Goal: Task Accomplishment & Management: Manage account settings

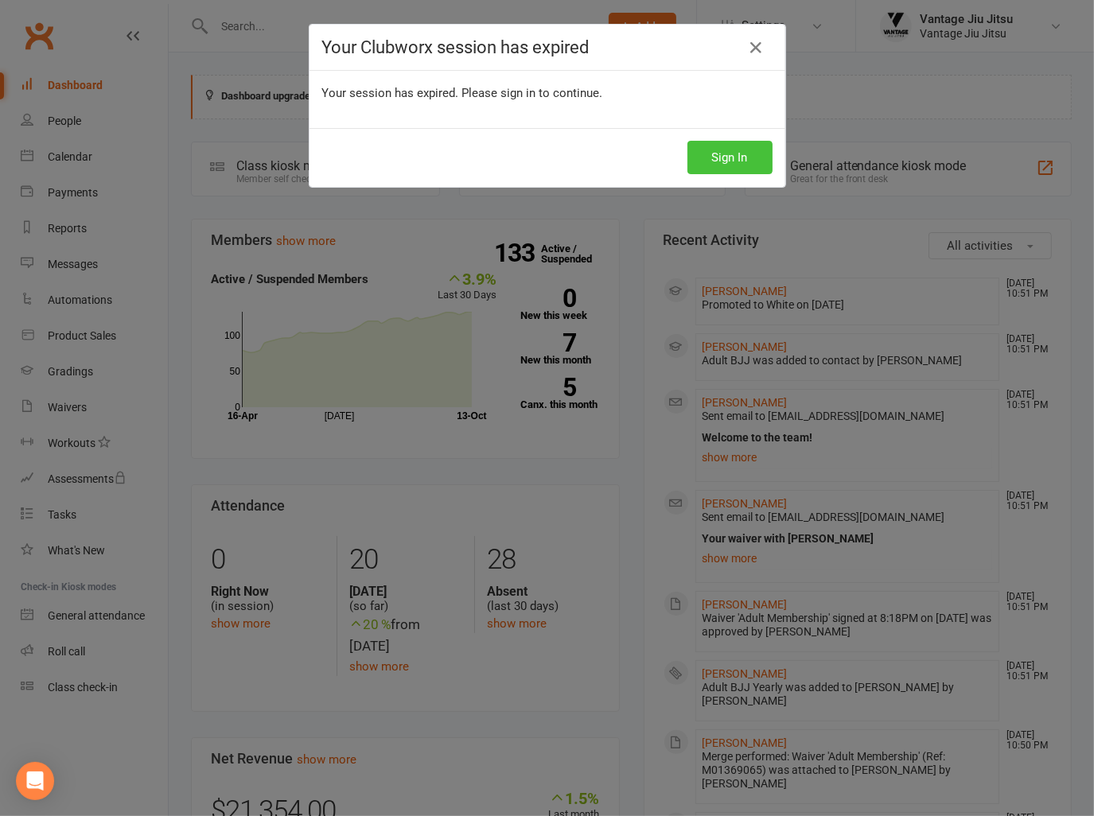
click at [731, 170] on button "Sign In" at bounding box center [729, 157] width 85 height 33
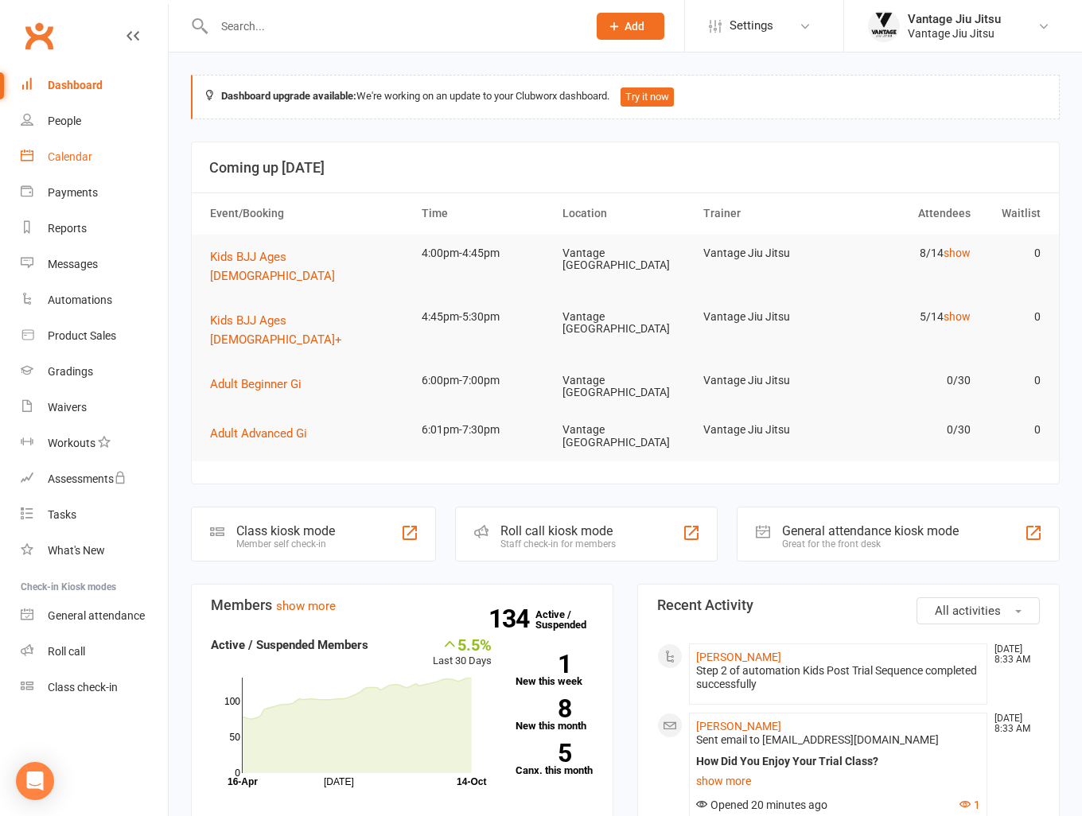
click at [76, 146] on link "Calendar" at bounding box center [94, 157] width 147 height 36
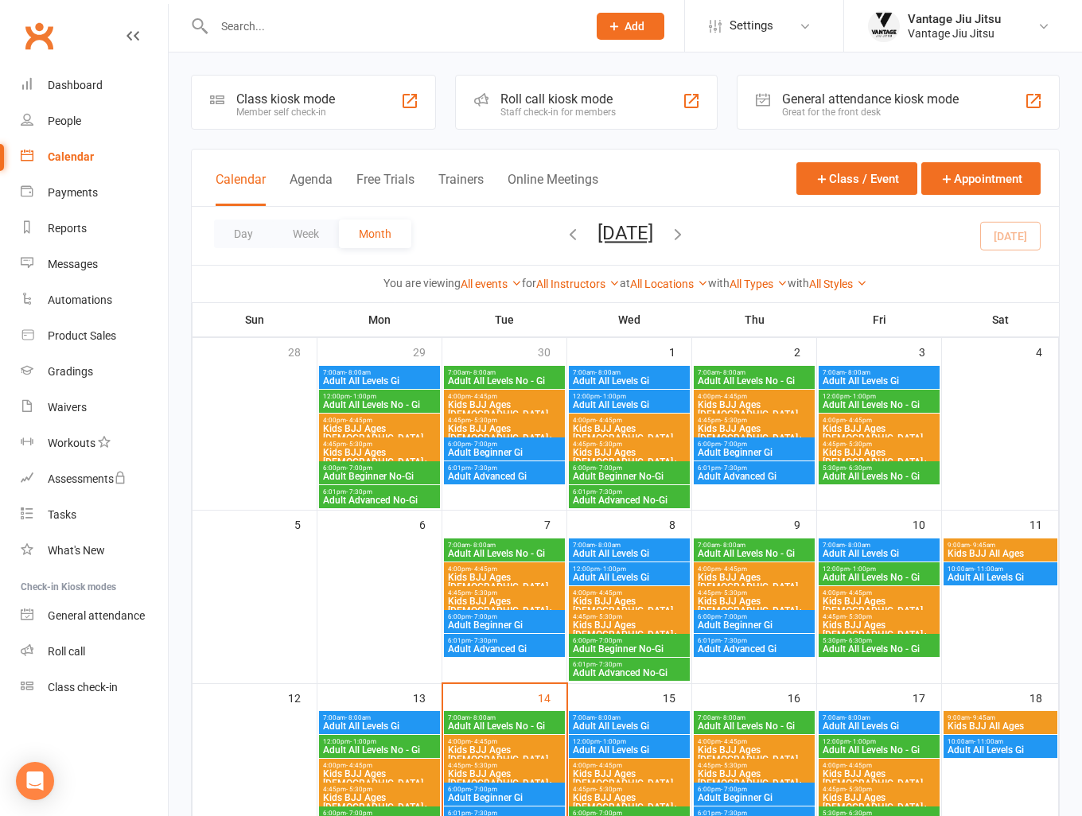
click at [1002, 551] on span "Kids BJJ All Ages" at bounding box center [1000, 554] width 107 height 10
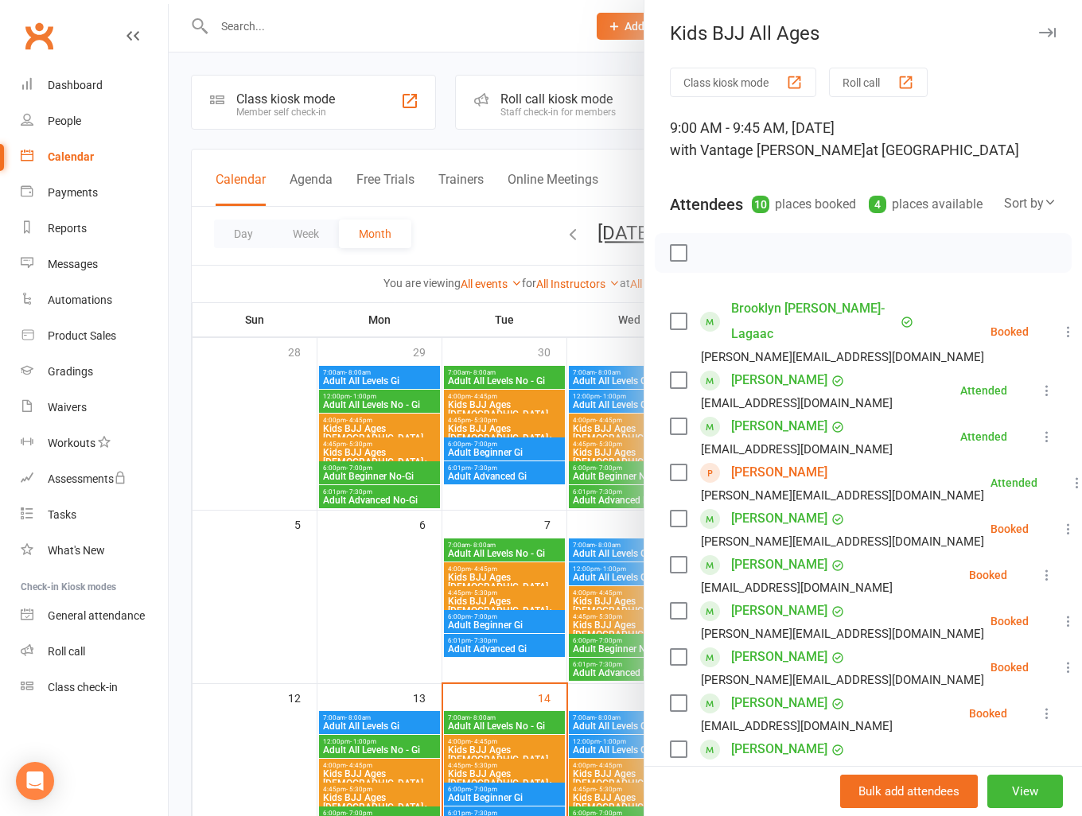
click at [768, 466] on link "[PERSON_NAME]" at bounding box center [779, 472] width 96 height 25
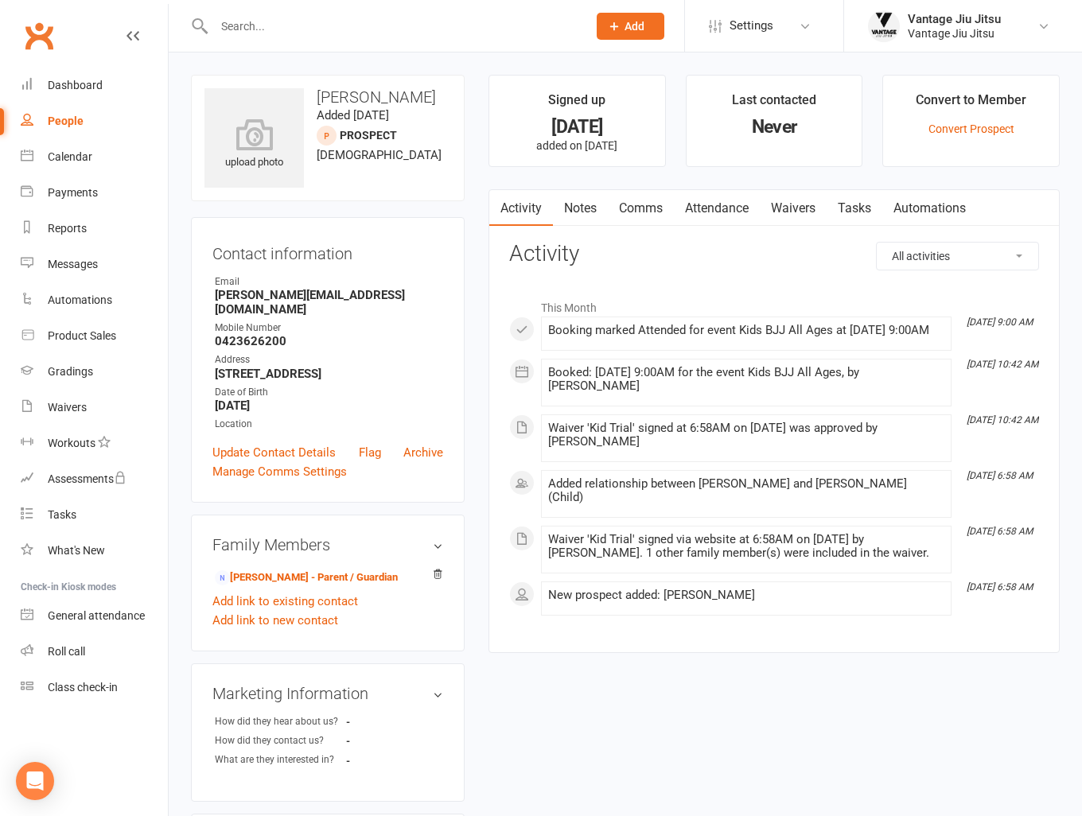
click at [924, 201] on link "Automations" at bounding box center [929, 208] width 95 height 37
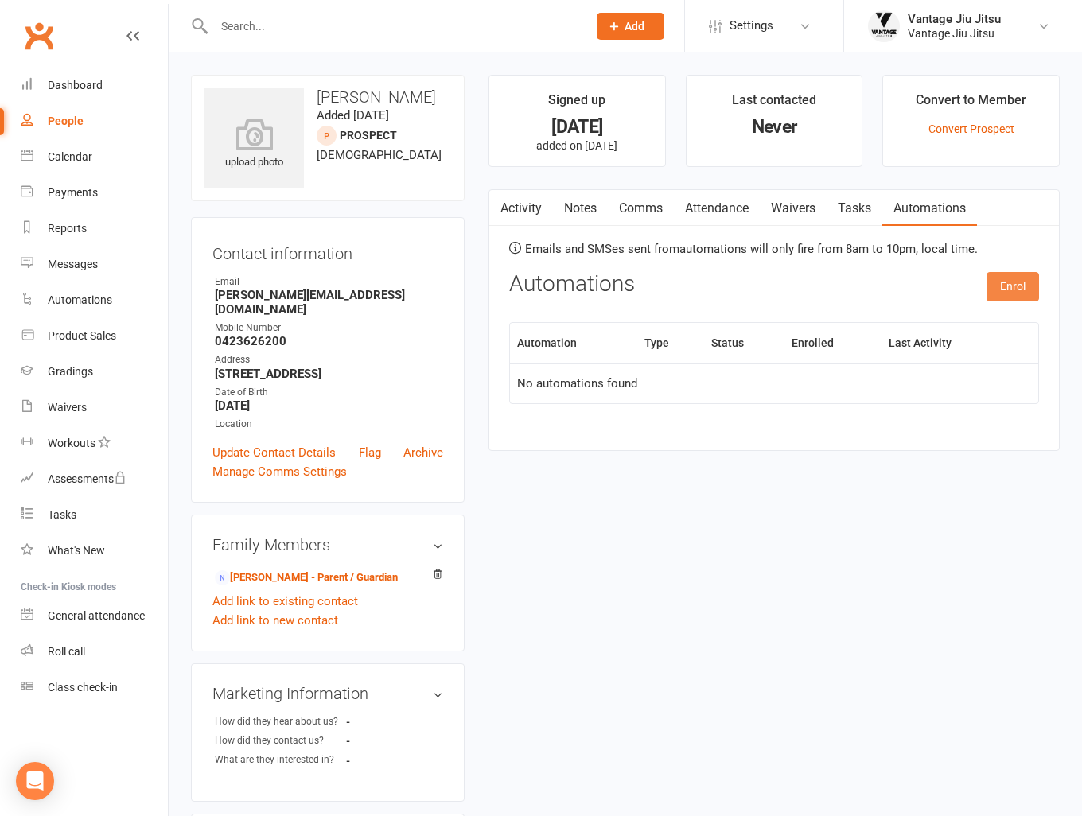
click at [1009, 290] on button "Enrol" at bounding box center [1013, 286] width 53 height 29
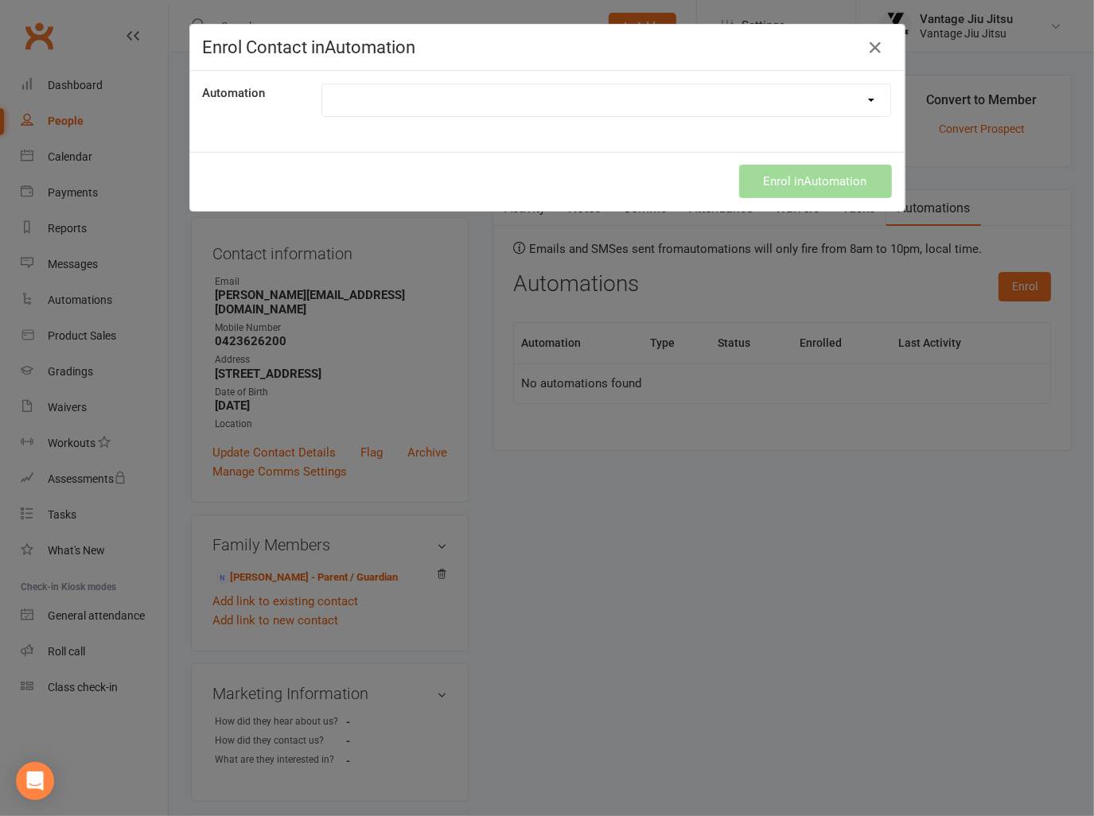
click at [701, 111] on select "Adult Post Trial Sequence Kids Post Trial Sequence" at bounding box center [606, 100] width 569 height 32
drag, startPoint x: 777, startPoint y: 651, endPoint x: 773, endPoint y: 570, distance: 81.2
click at [777, 650] on div "Enrol Contact in Automation Automation Adult Post Trial Sequence Kids Post Tria…" at bounding box center [547, 408] width 1094 height 816
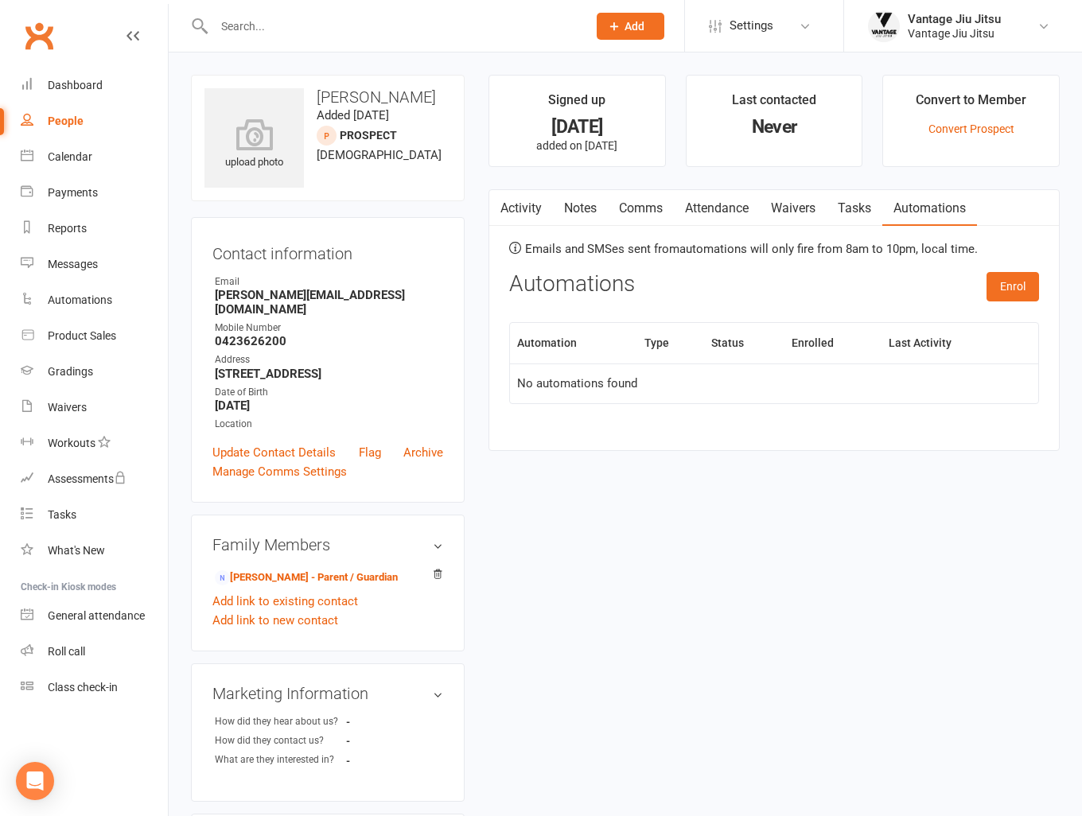
click at [802, 202] on link "Waivers" at bounding box center [793, 208] width 67 height 37
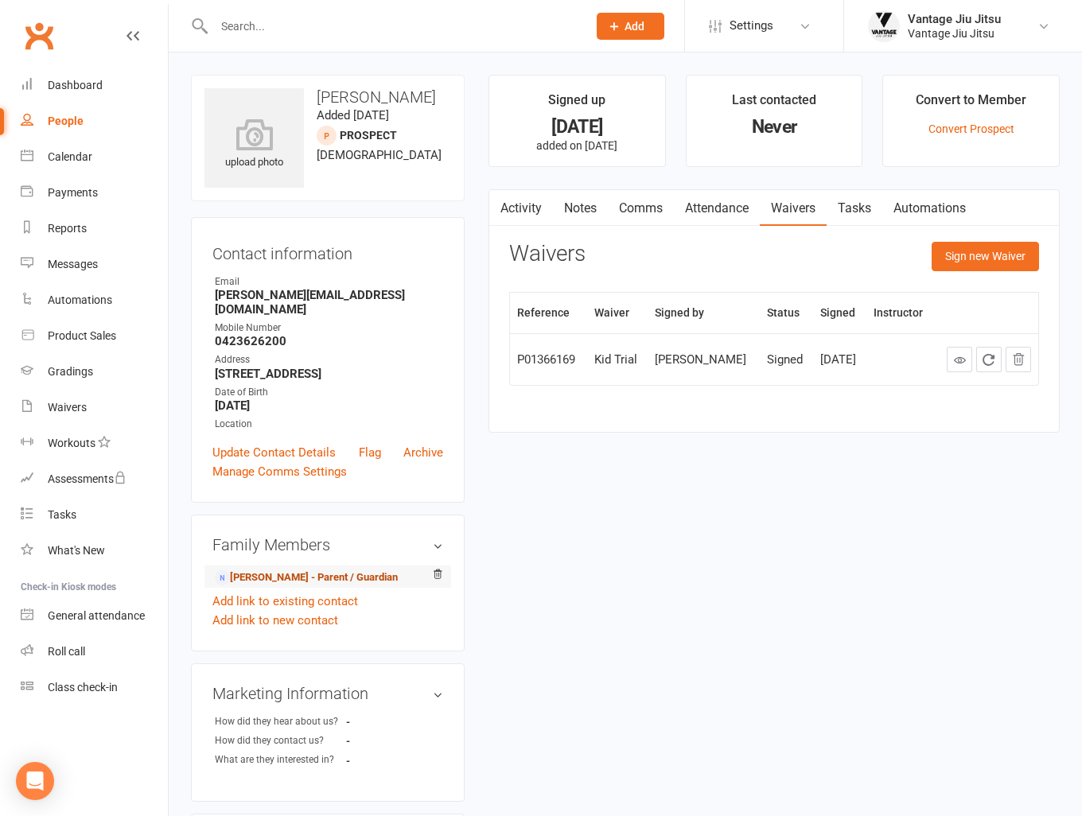
click at [323, 570] on link "Amanda Cook - Parent / Guardian" at bounding box center [306, 578] width 183 height 17
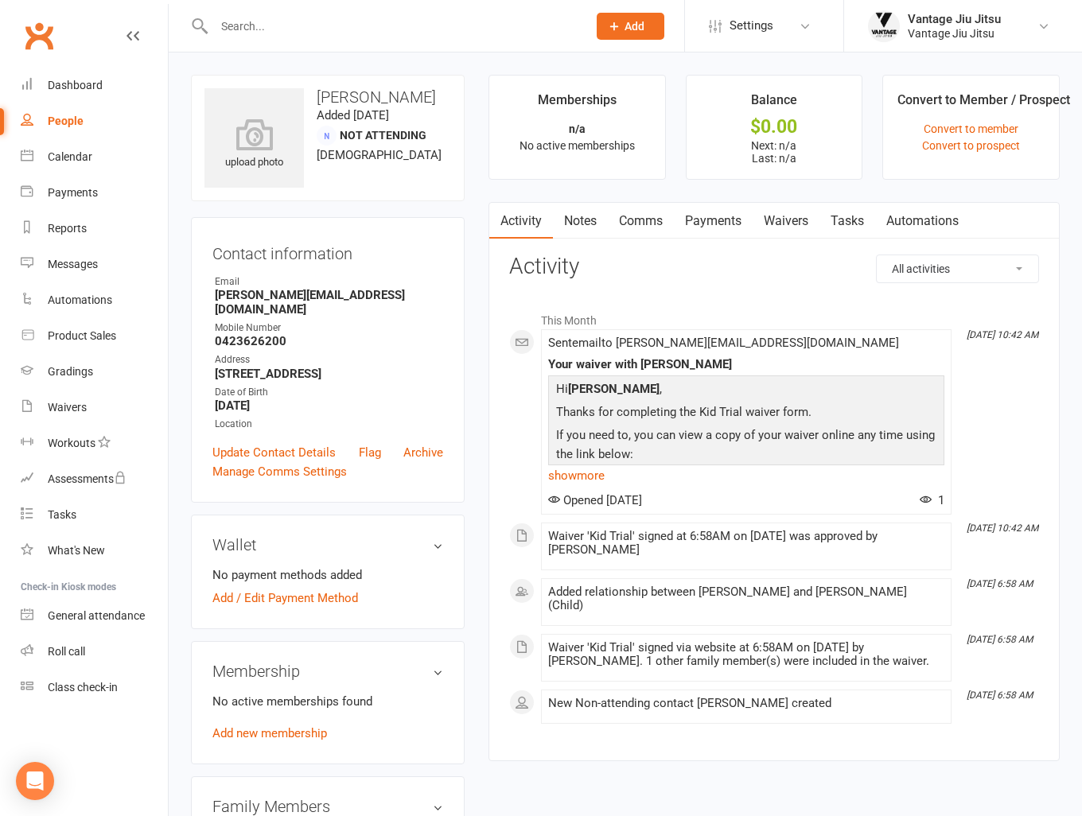
drag, startPoint x: 786, startPoint y: 220, endPoint x: 797, endPoint y: 222, distance: 11.3
click at [786, 221] on link "Waivers" at bounding box center [786, 221] width 67 height 37
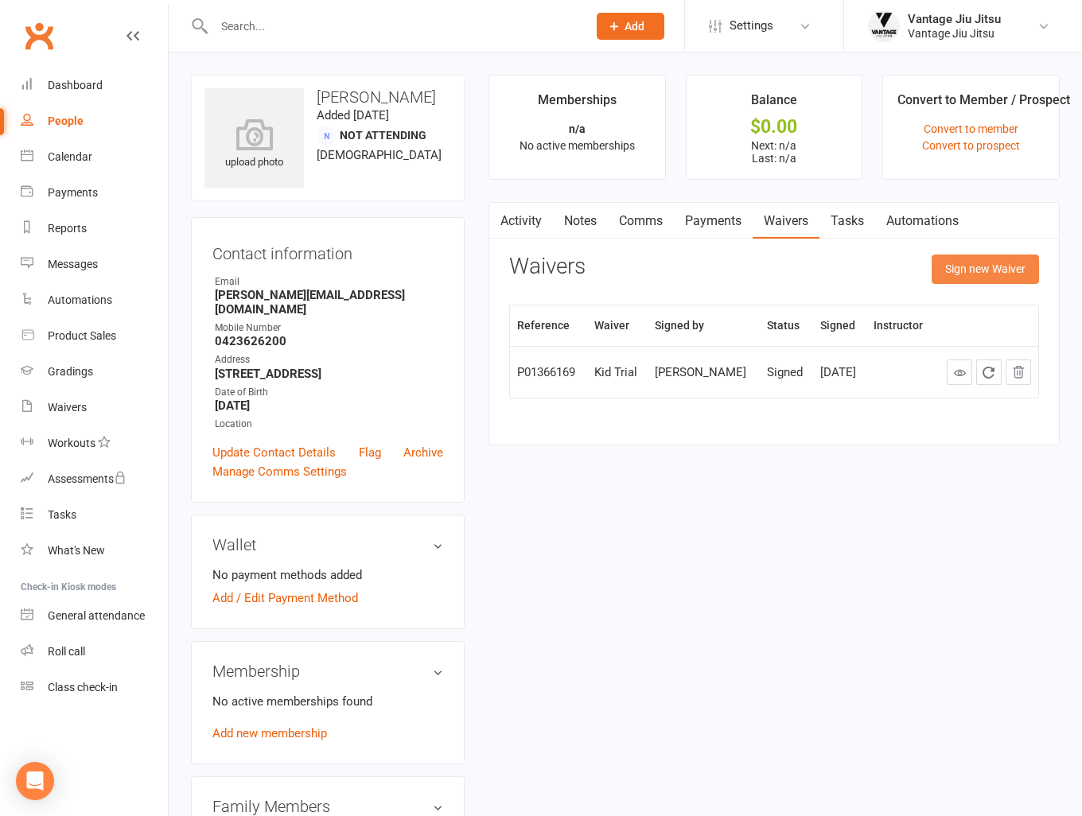
click at [996, 267] on button "Sign new Waiver" at bounding box center [985, 269] width 107 height 29
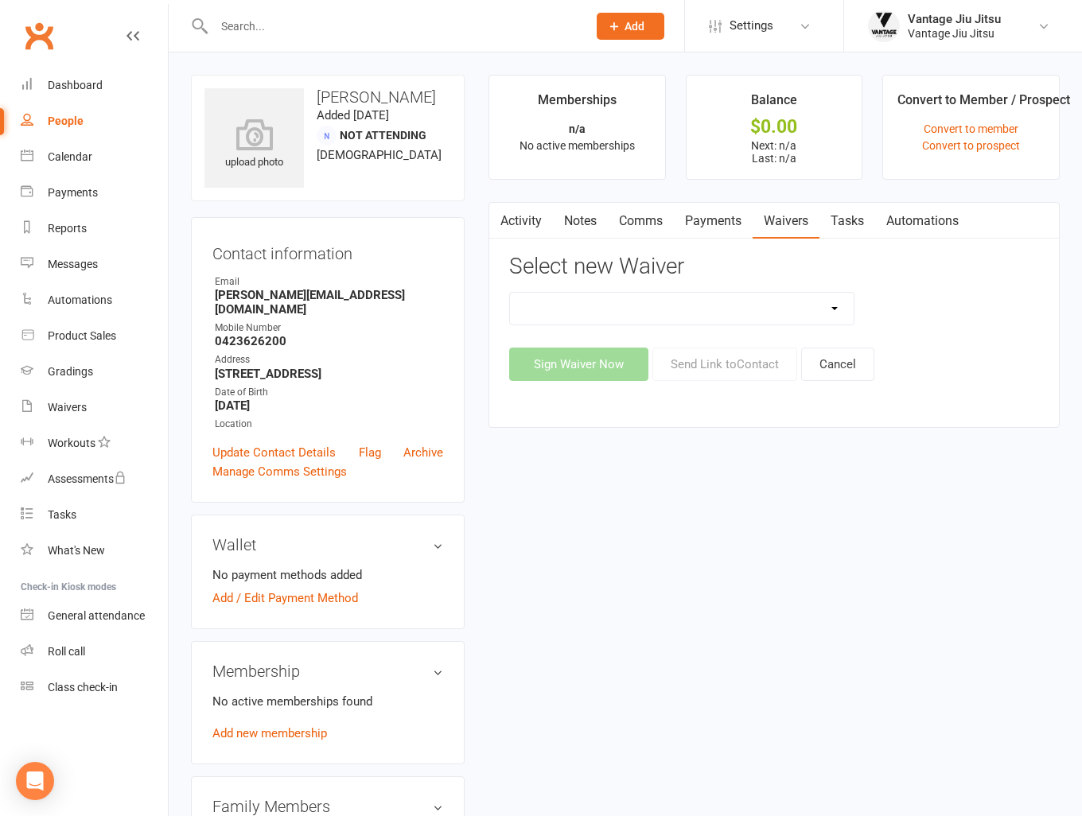
click at [633, 311] on select "Adult Drop In Adult Membership Adult Trial Waiver DRAFT - z. [ARCHIVE] Term 1 -…" at bounding box center [682, 309] width 344 height 32
select select "13717"
click at [510, 293] on select "Adult Drop In Adult Membership Adult Trial Waiver DRAFT - z. [ARCHIVE] Term 1 -…" at bounding box center [682, 309] width 344 height 32
click at [716, 370] on button "Send Link to Contact" at bounding box center [724, 364] width 145 height 33
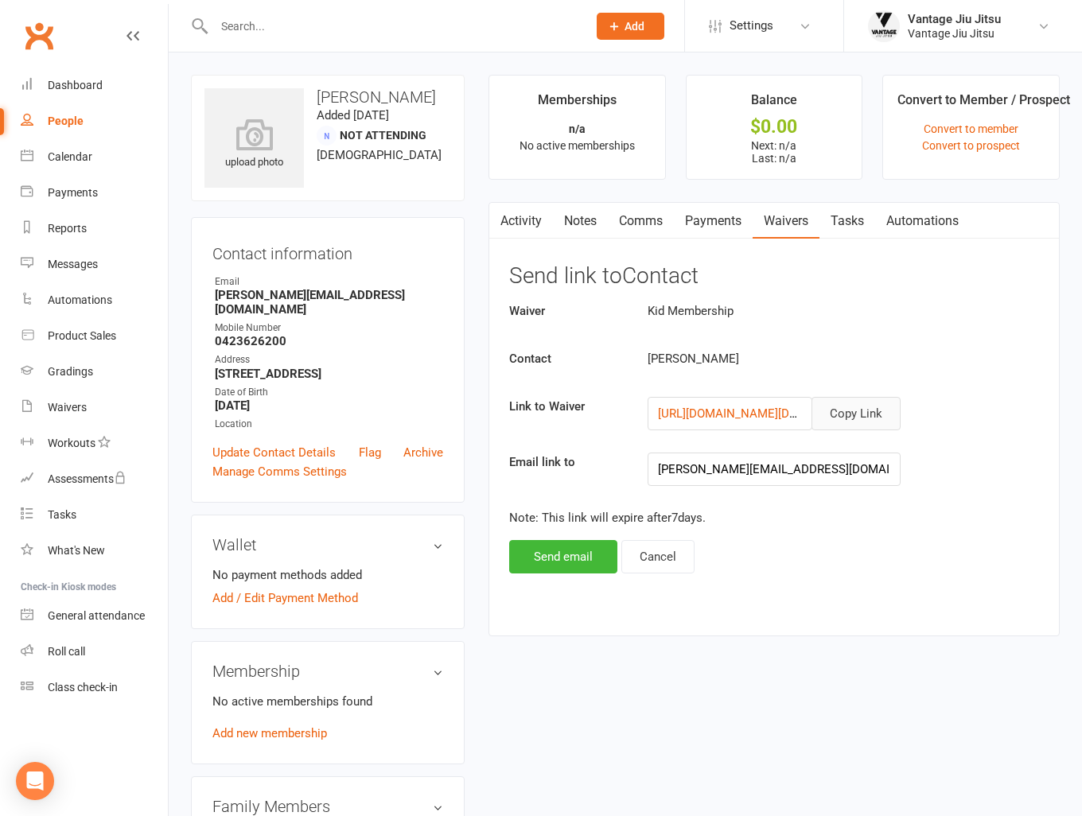
click at [867, 414] on button "Copy Link" at bounding box center [856, 413] width 89 height 33
click at [88, 255] on link "Messages" at bounding box center [94, 265] width 147 height 36
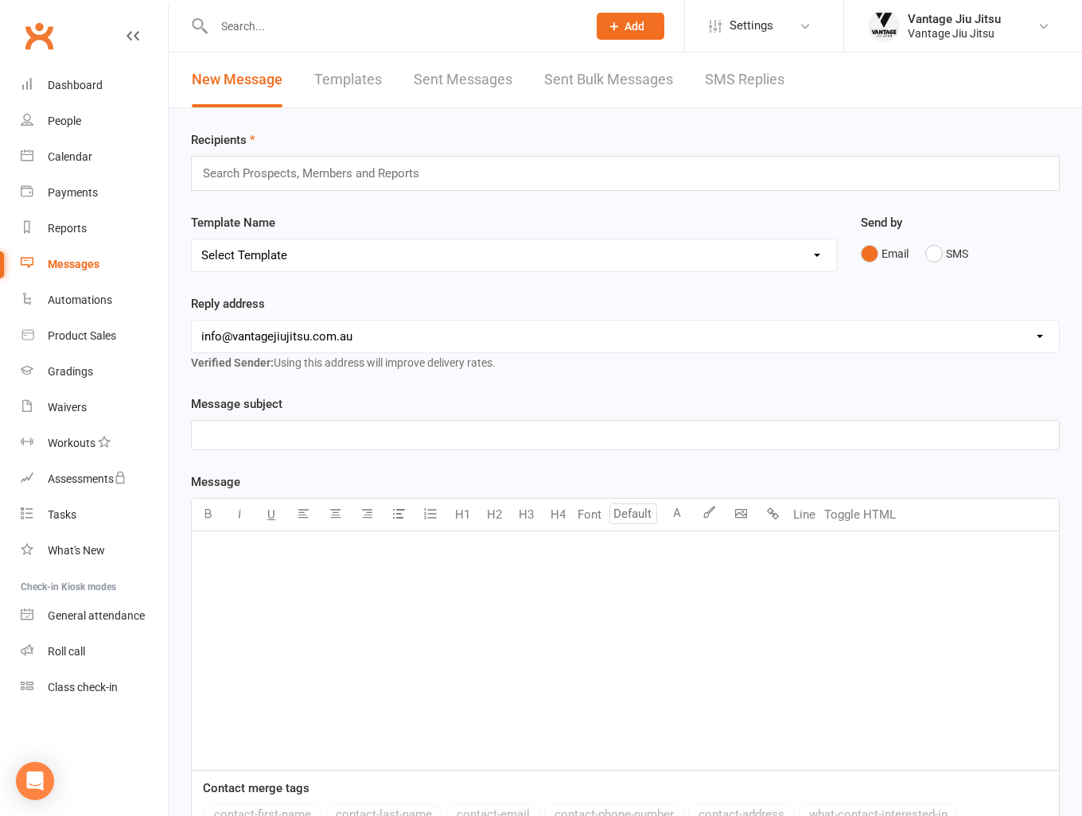
click at [288, 80] on div "New Message Templates Sent Messages Sent Bulk Messages SMS Replies" at bounding box center [488, 80] width 639 height 55
click at [326, 80] on link "Templates" at bounding box center [348, 80] width 68 height 55
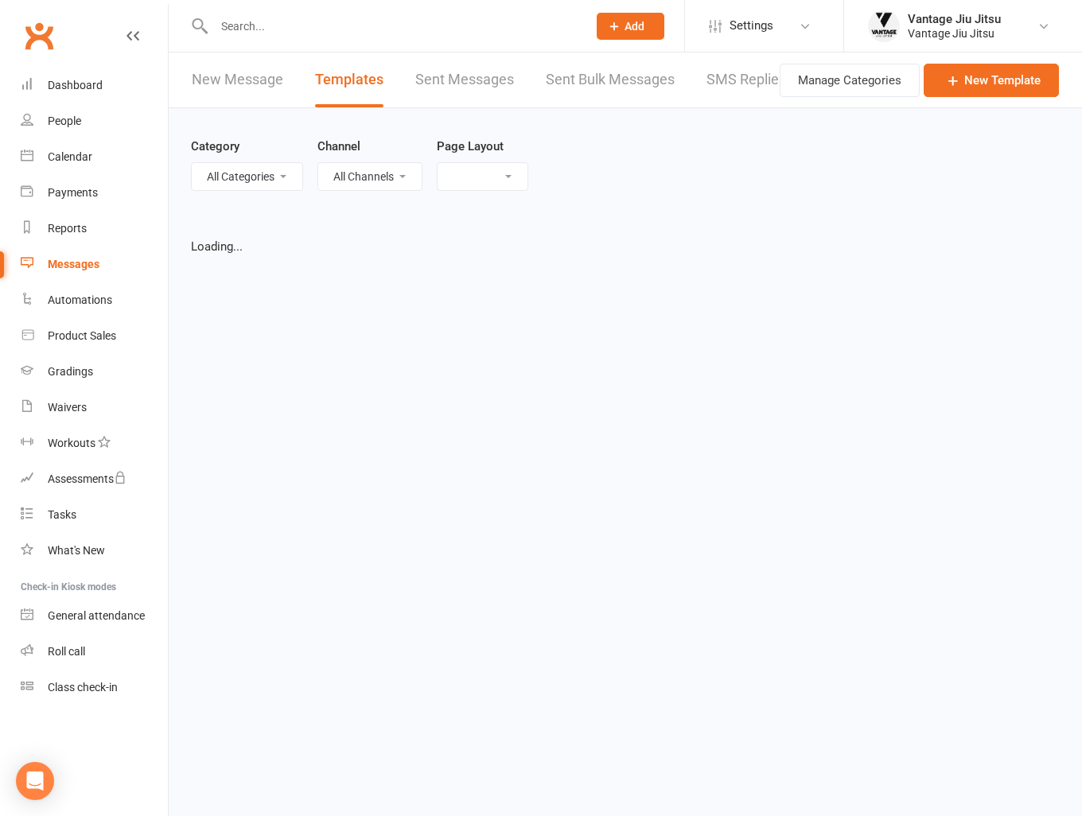
select select "grid"
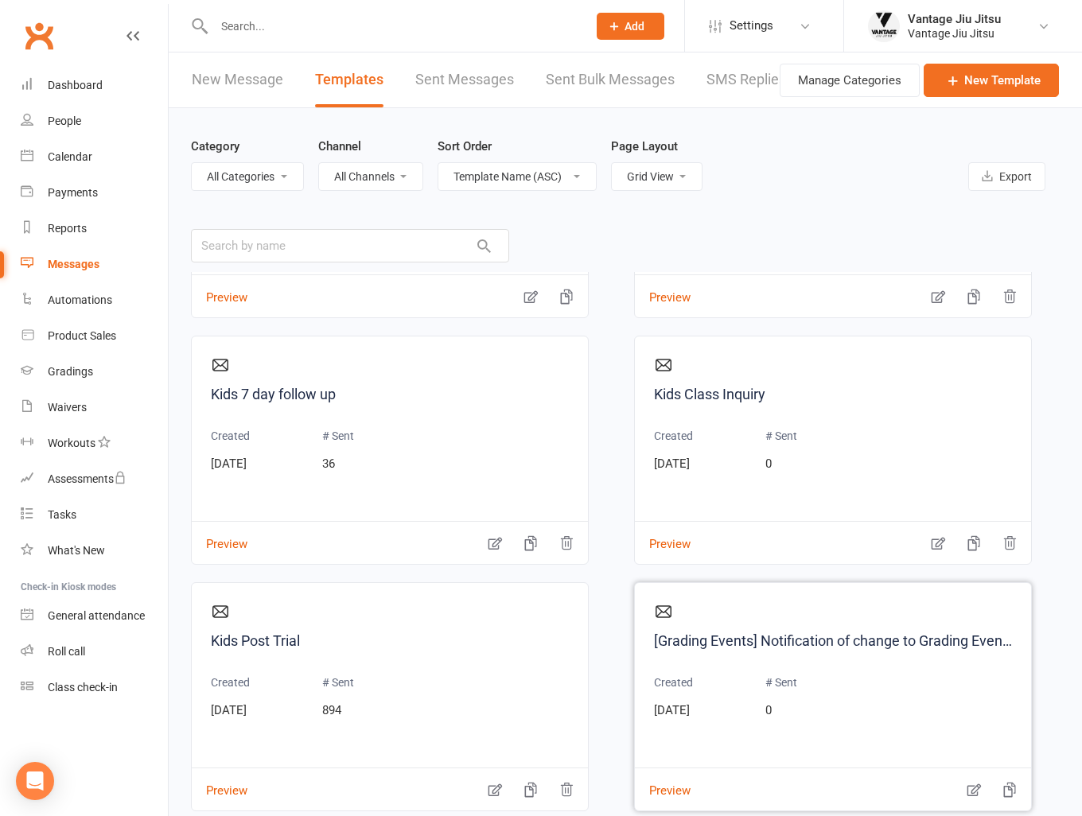
scroll to position [1910, 0]
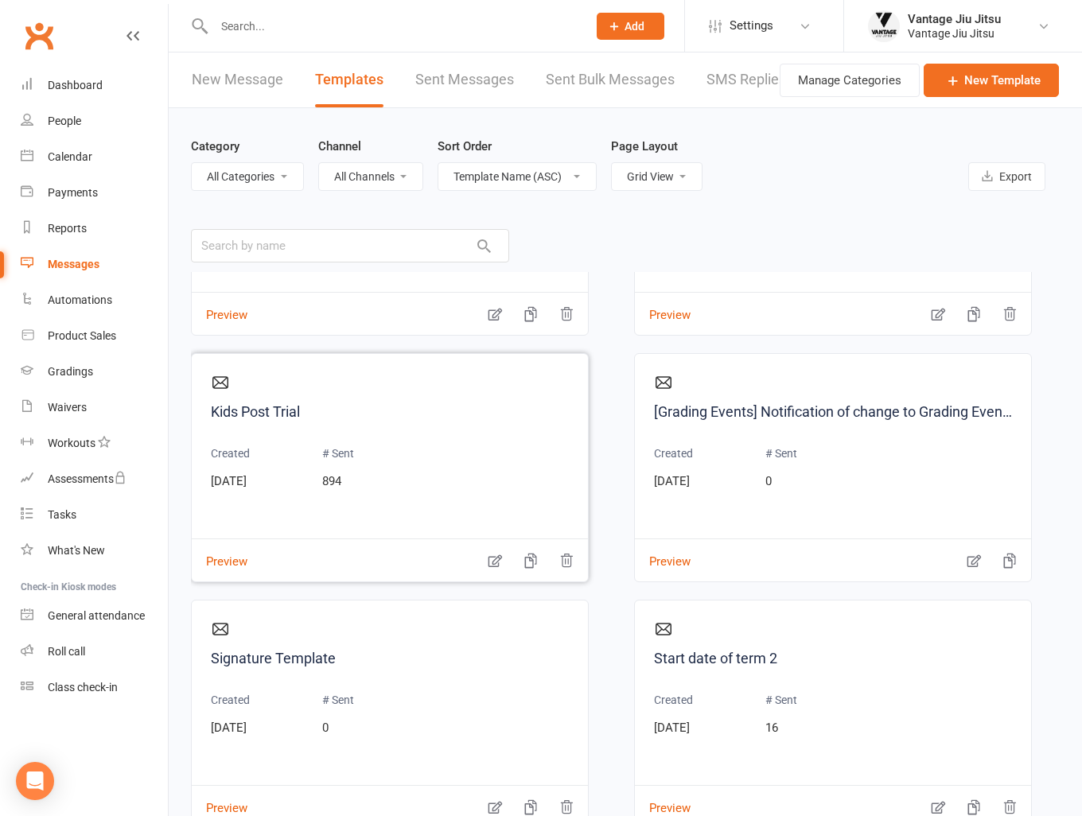
click at [500, 557] on icon "button" at bounding box center [495, 561] width 16 height 16
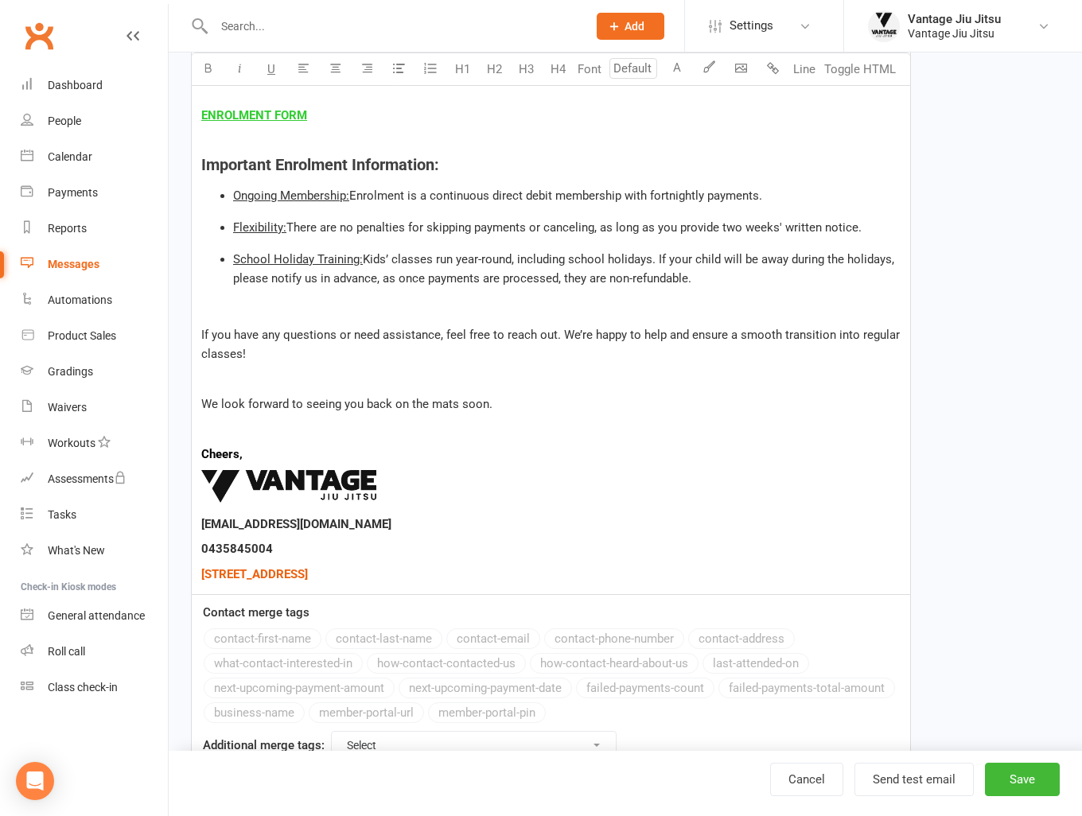
scroll to position [356, 0]
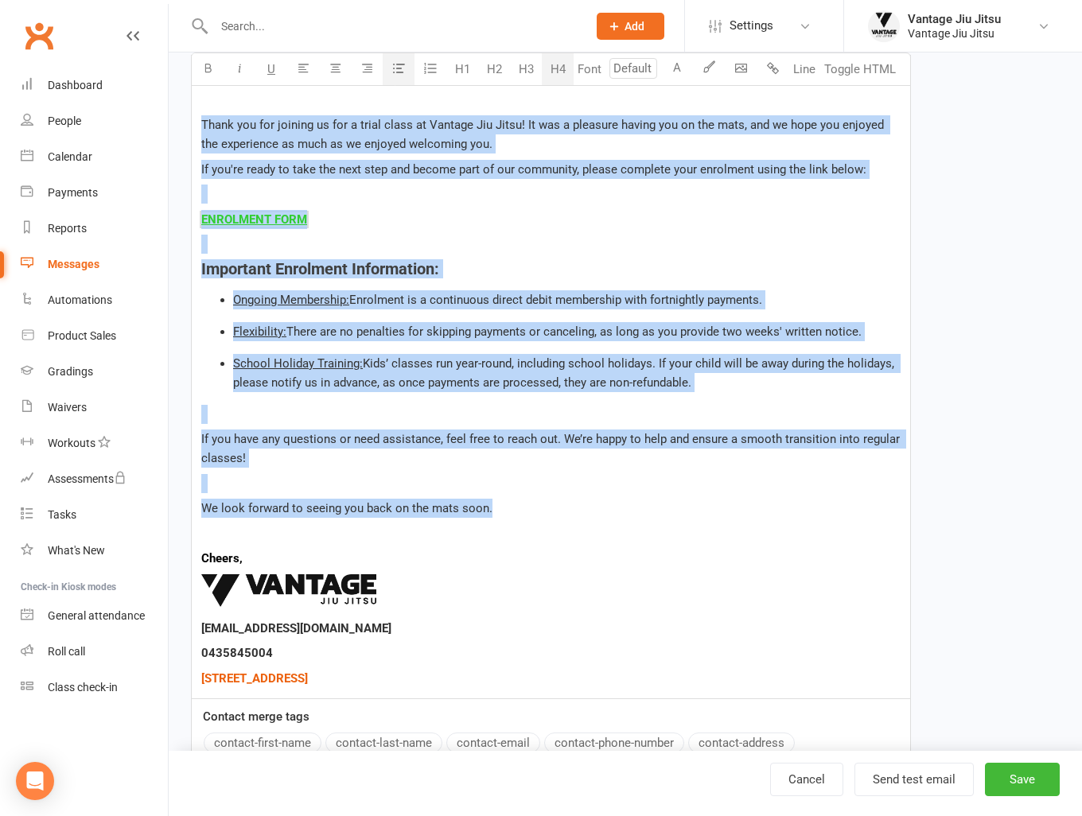
drag, startPoint x: 508, startPoint y: 513, endPoint x: 198, endPoint y: 115, distance: 504.5
click at [198, 115] on div "Dear ﻿ {contact-first-name} Thank you for joining us for a trial class at Vanta…" at bounding box center [551, 377] width 718 height 644
copy div "Thank you for joining us for a trial class at Vantage Jiu Jitsu! It was a pleas…"
click at [72, 162] on div "Calendar" at bounding box center [70, 156] width 45 height 13
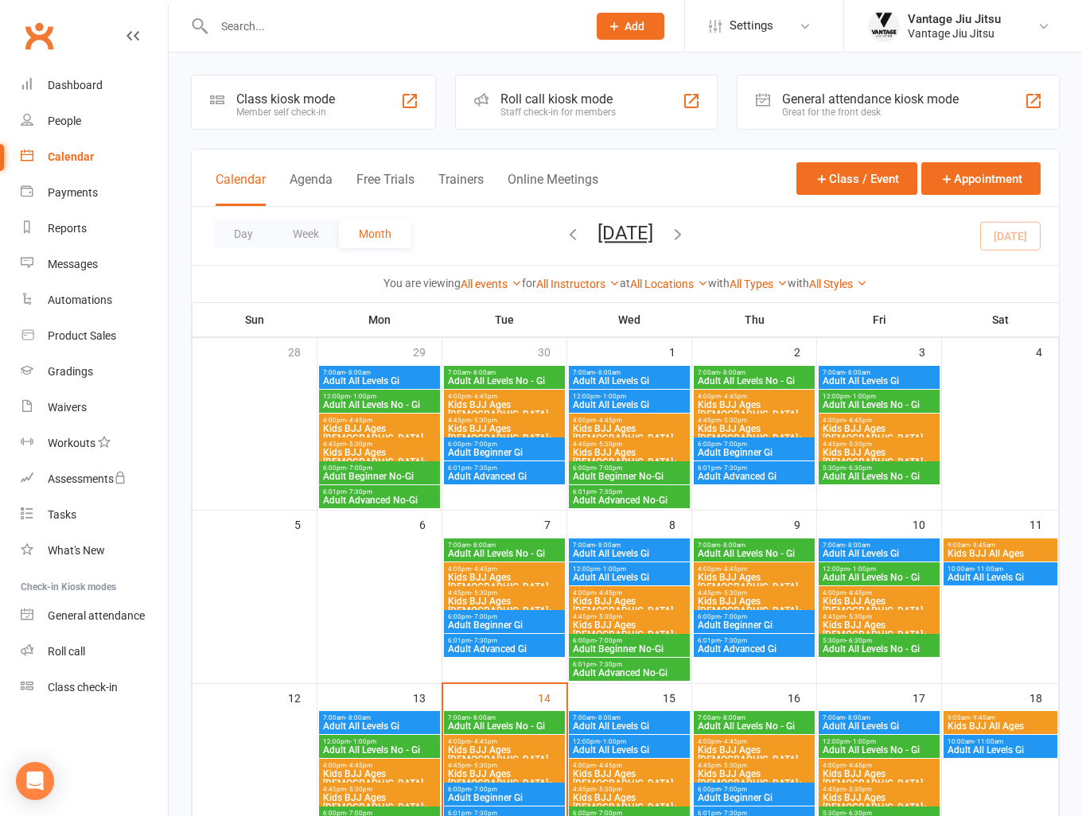
click at [1008, 549] on span "Kids BJJ All Ages" at bounding box center [1000, 554] width 107 height 10
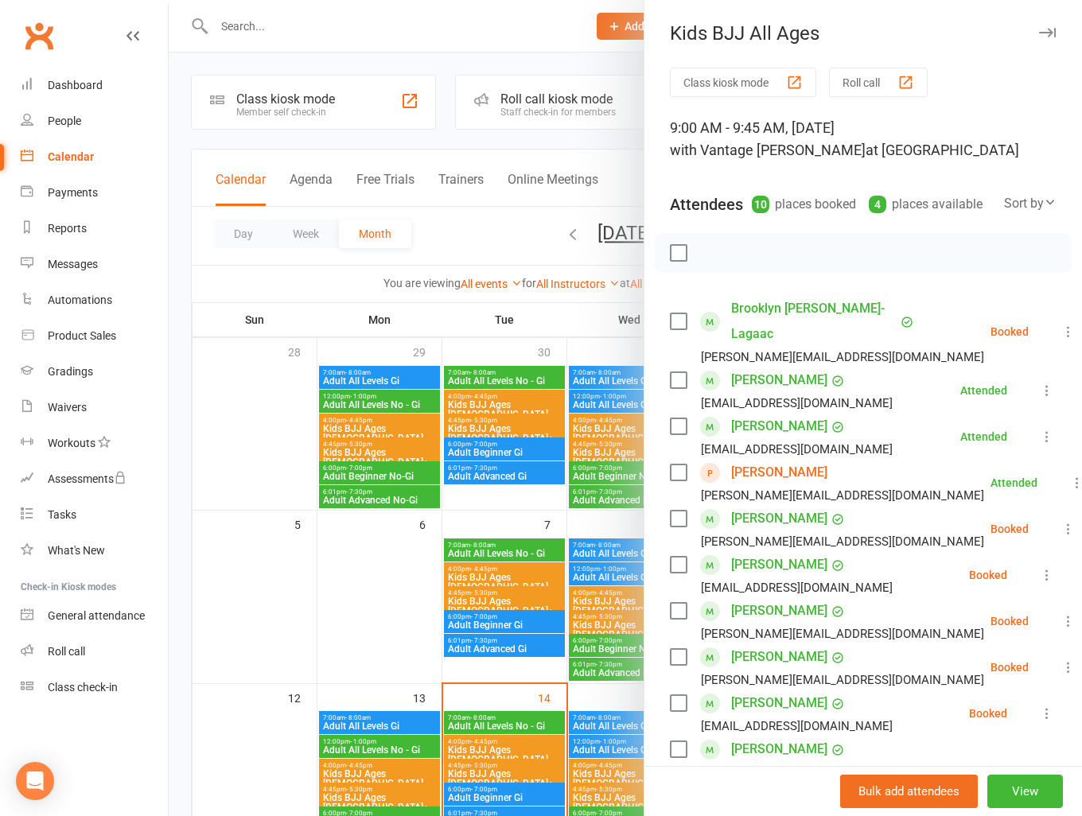
click at [774, 469] on link "[PERSON_NAME]" at bounding box center [779, 472] width 96 height 25
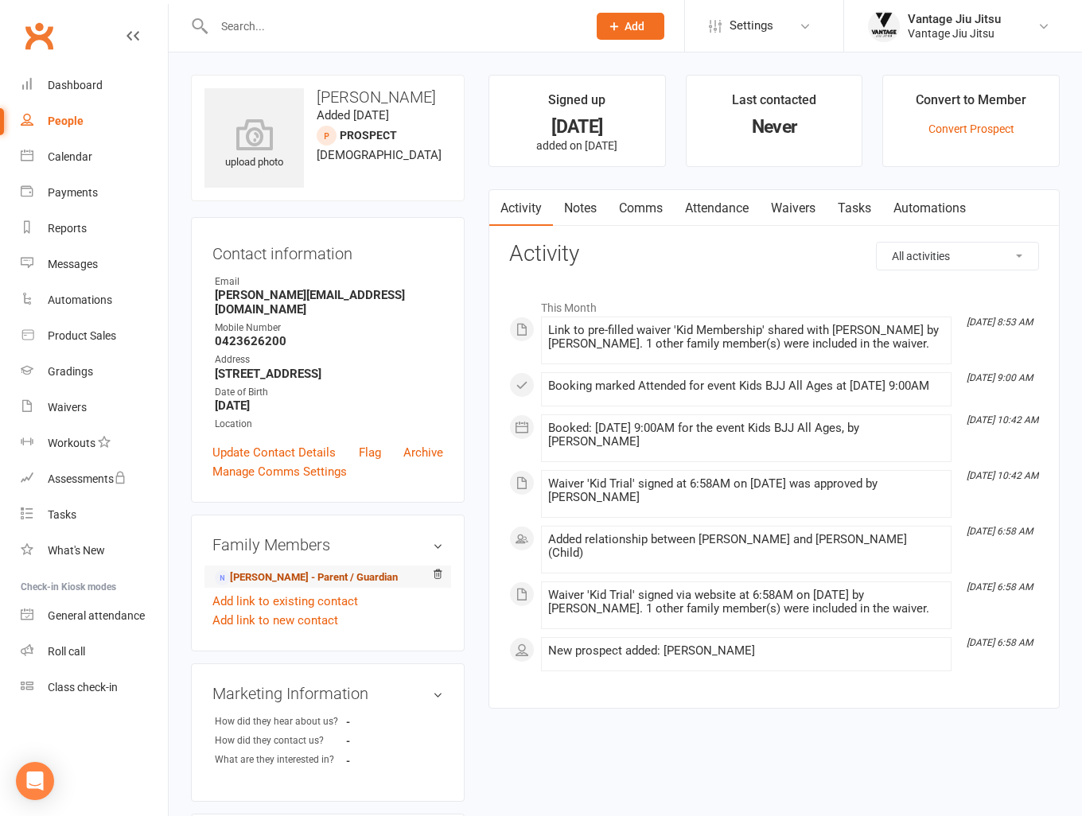
click at [309, 570] on link "Amanda Cook - Parent / Guardian" at bounding box center [306, 578] width 183 height 17
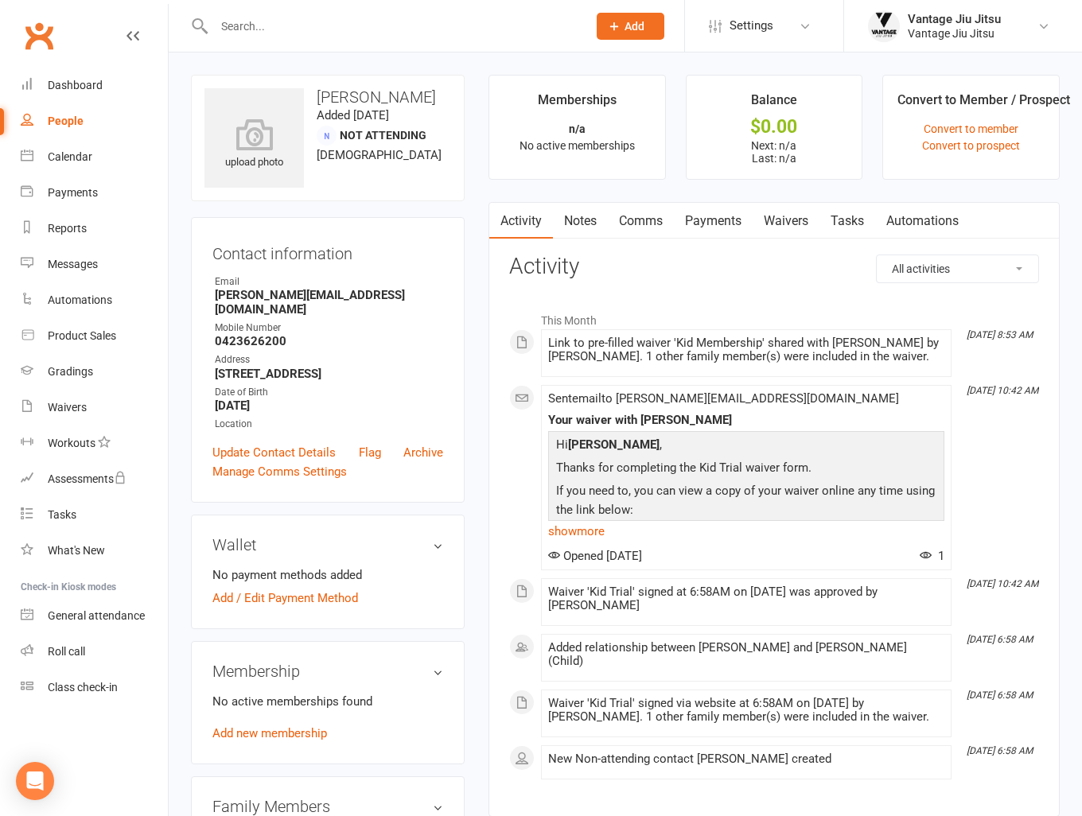
click at [788, 222] on link "Waivers" at bounding box center [786, 221] width 67 height 37
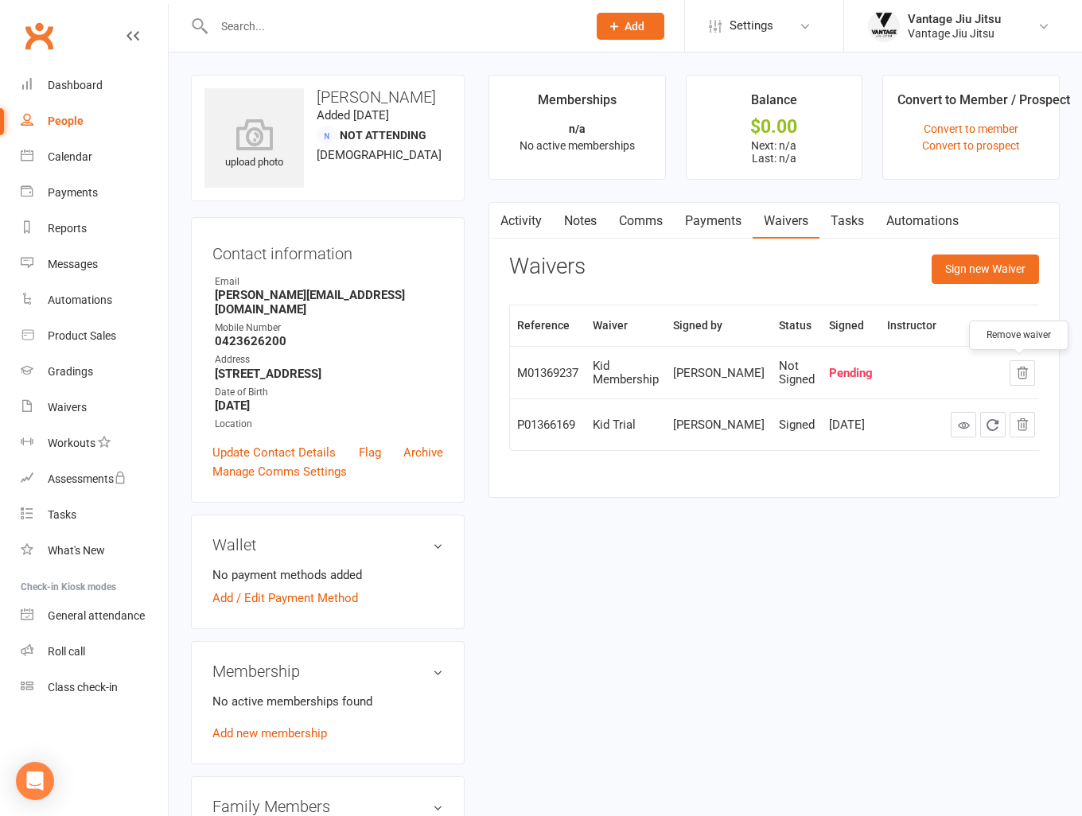
click at [1017, 374] on icon "button" at bounding box center [1022, 373] width 14 height 14
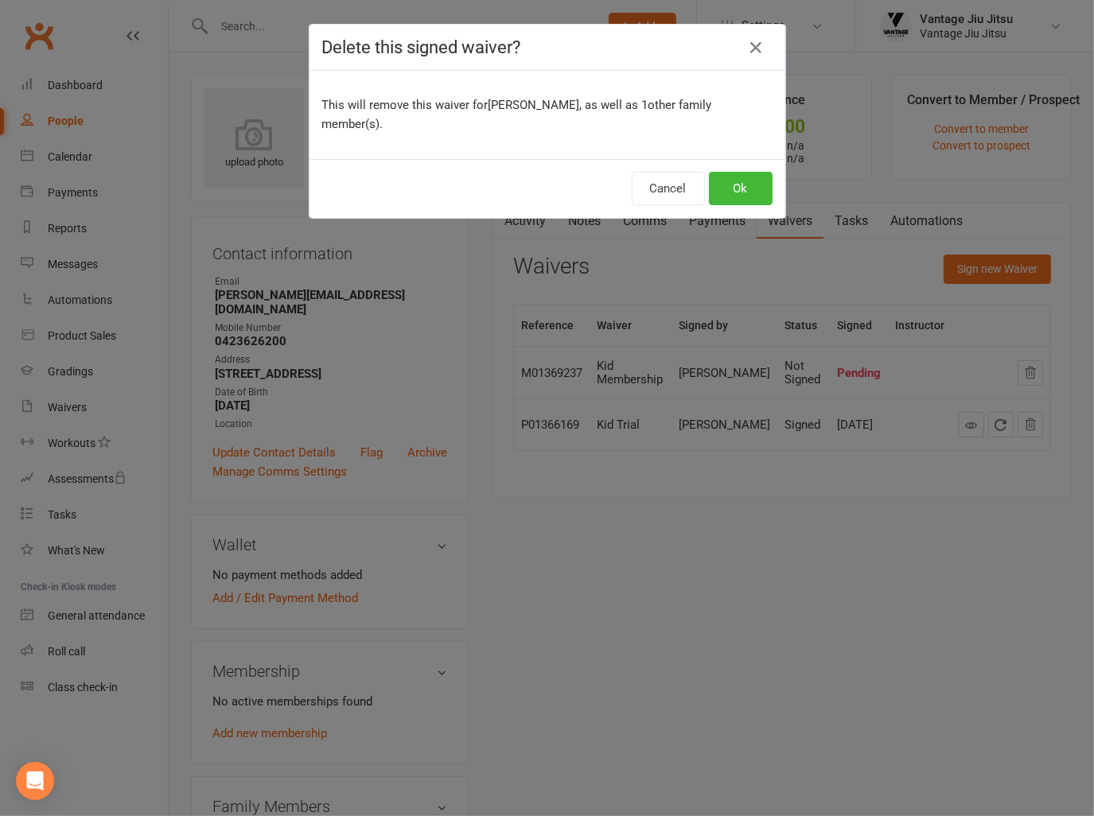
click at [719, 185] on div "Cancel Ok" at bounding box center [548, 188] width 476 height 59
click at [730, 172] on button "Ok" at bounding box center [741, 188] width 64 height 33
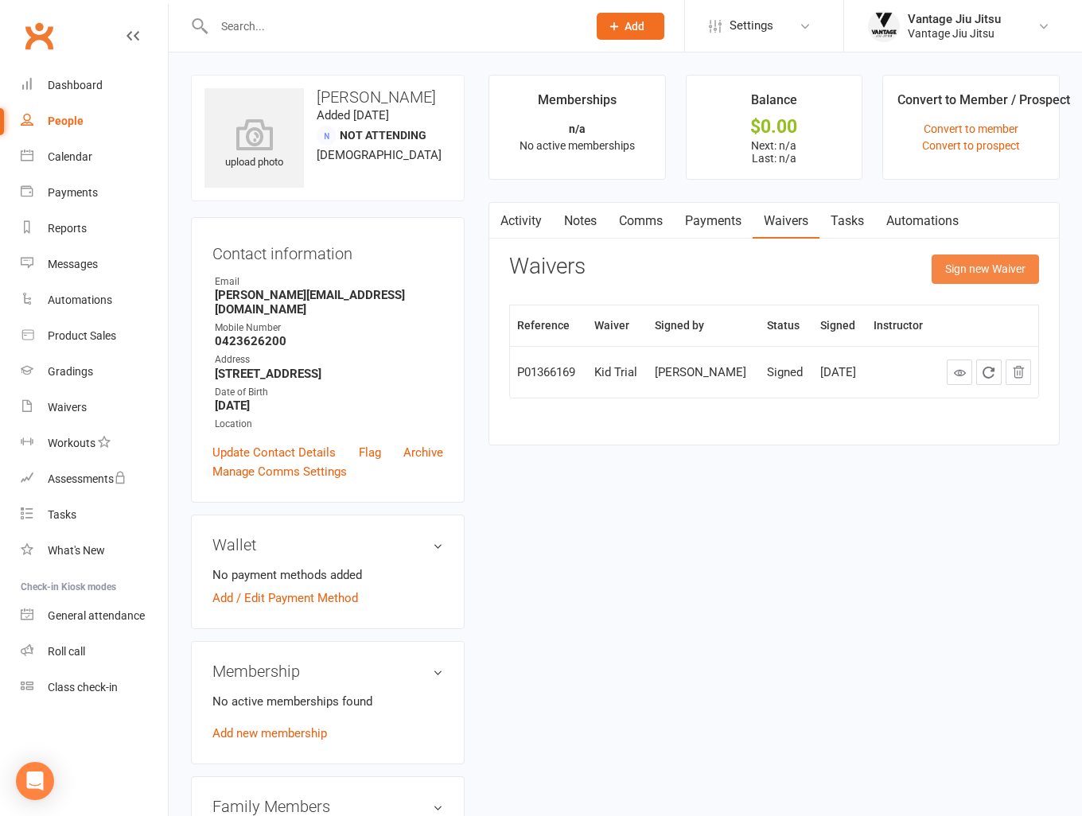
click at [1003, 274] on button "Sign new Waiver" at bounding box center [985, 269] width 107 height 29
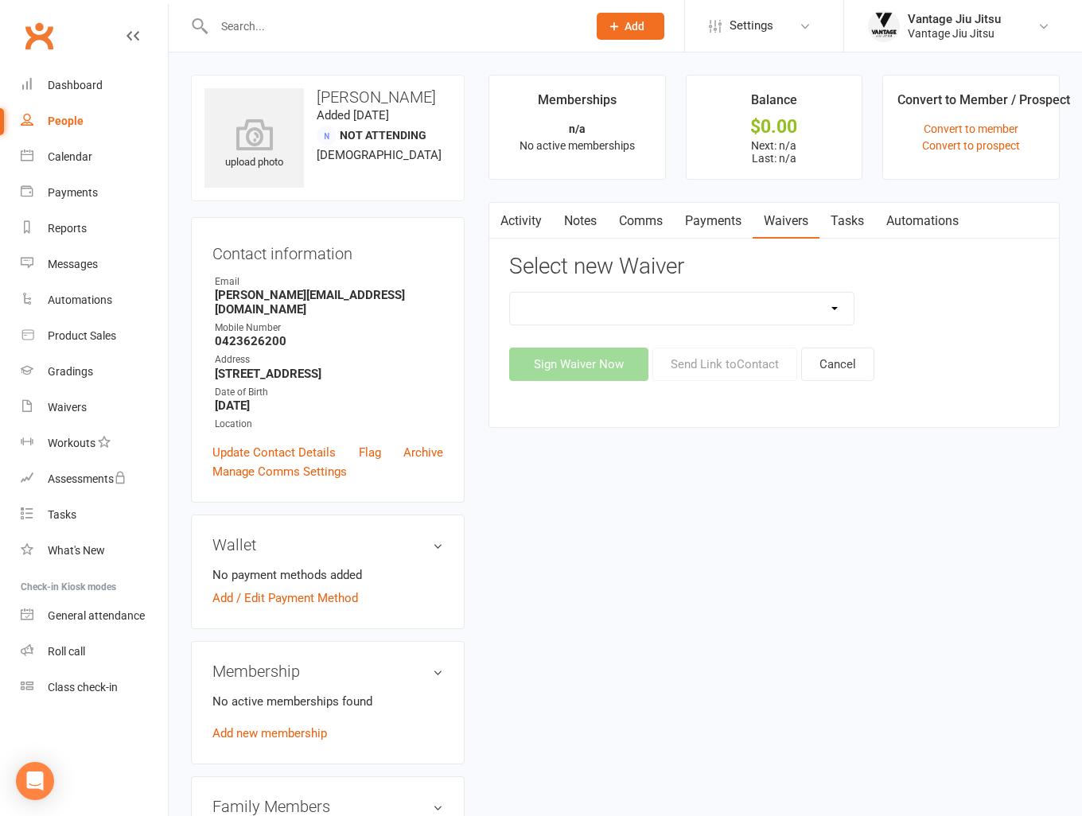
click at [717, 317] on select "Adult Drop In Adult Membership Adult Trial Waiver DRAFT - z. [ARCHIVE] Term 1 -…" at bounding box center [682, 309] width 344 height 32
click at [715, 317] on select "Adult Drop In Adult Membership Adult Trial Waiver DRAFT - z. [ARCHIVE] Term 1 -…" at bounding box center [682, 309] width 344 height 32
click at [713, 317] on select "Adult Drop In Adult Membership Adult Trial Waiver DRAFT - z. [ARCHIVE] Term 1 -…" at bounding box center [682, 309] width 344 height 32
select select "13717"
click at [510, 293] on select "Adult Drop In Adult Membership Adult Trial Waiver DRAFT - z. [ARCHIVE] Term 1 -…" at bounding box center [682, 309] width 344 height 32
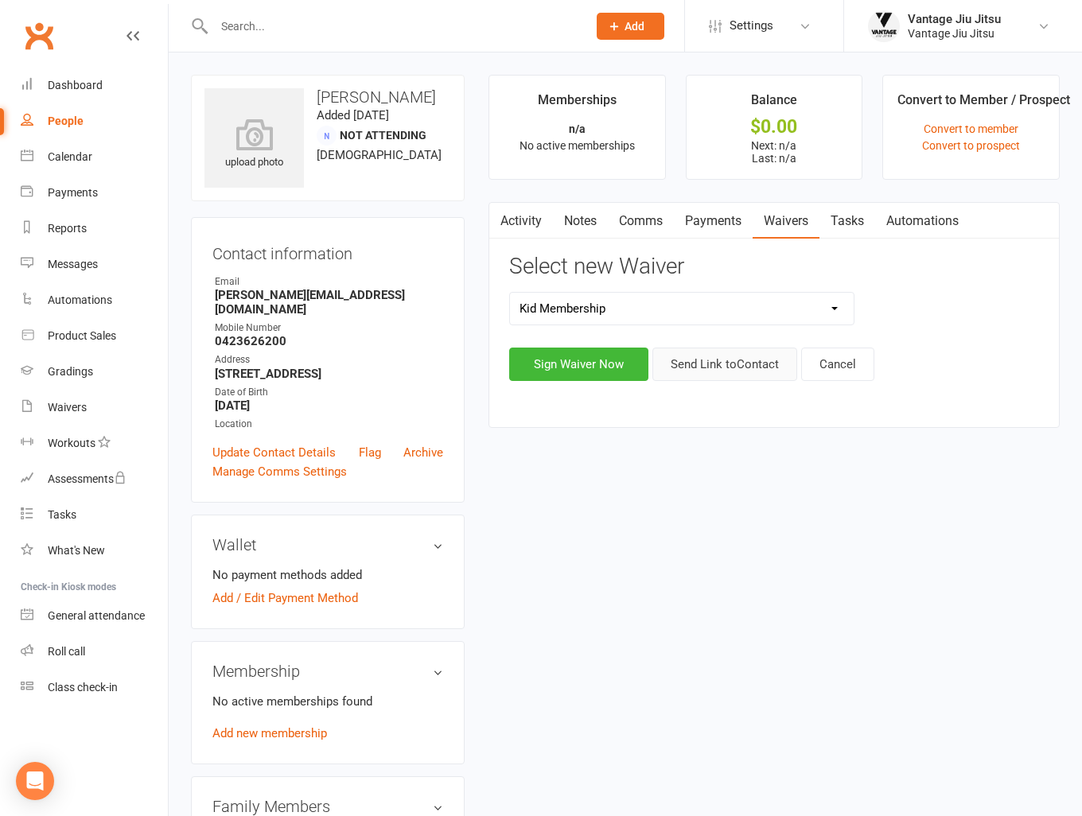
click at [746, 371] on button "Send Link to Contact" at bounding box center [724, 364] width 145 height 33
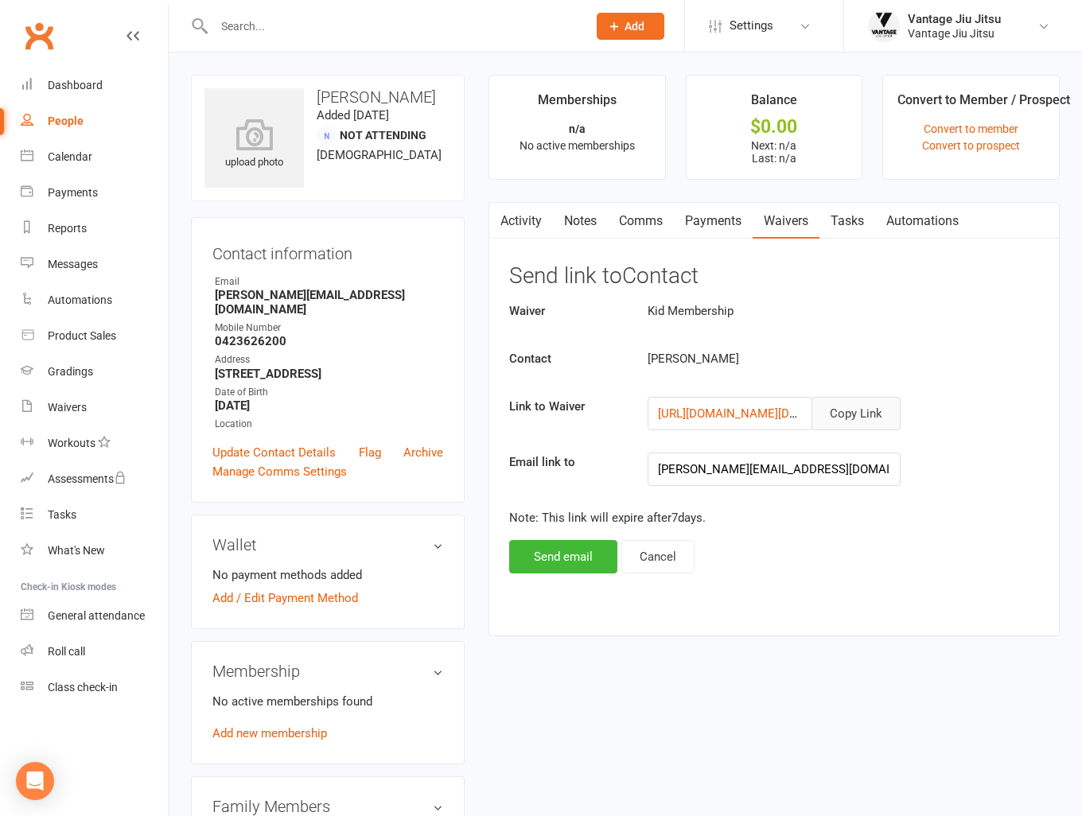
click at [866, 415] on button "Copy Link" at bounding box center [856, 413] width 89 height 33
click at [41, 45] on link "Clubworx" at bounding box center [39, 36] width 40 height 40
